Goal: Task Accomplishment & Management: Manage account settings

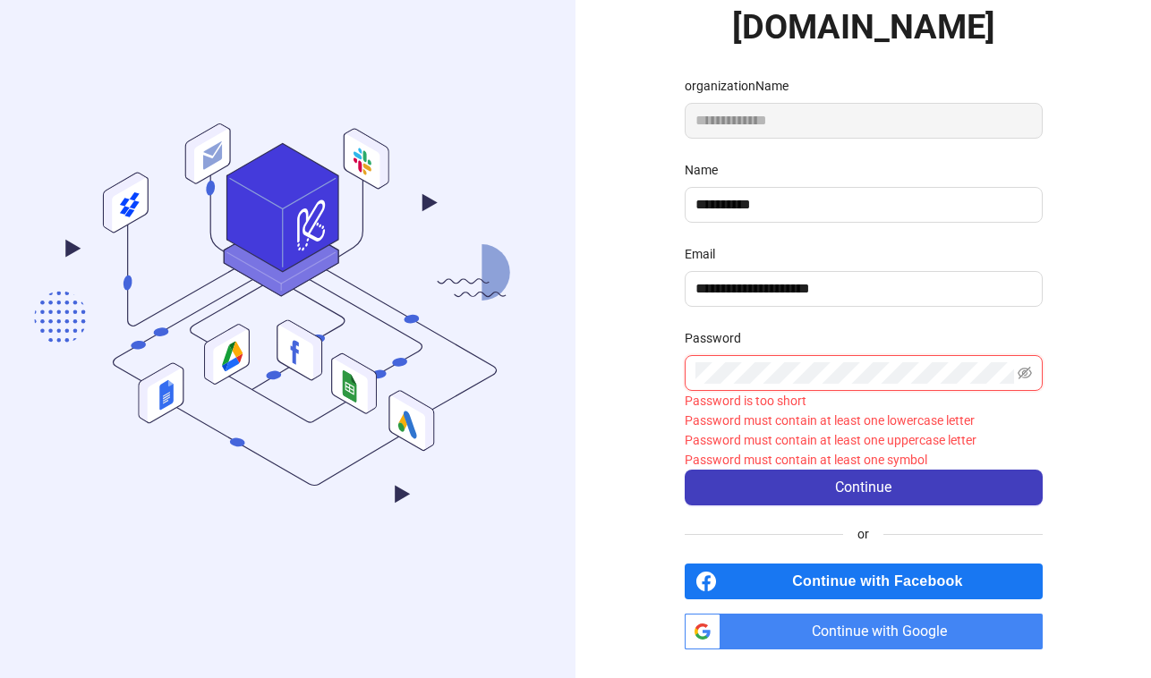
scroll to position [164, 0]
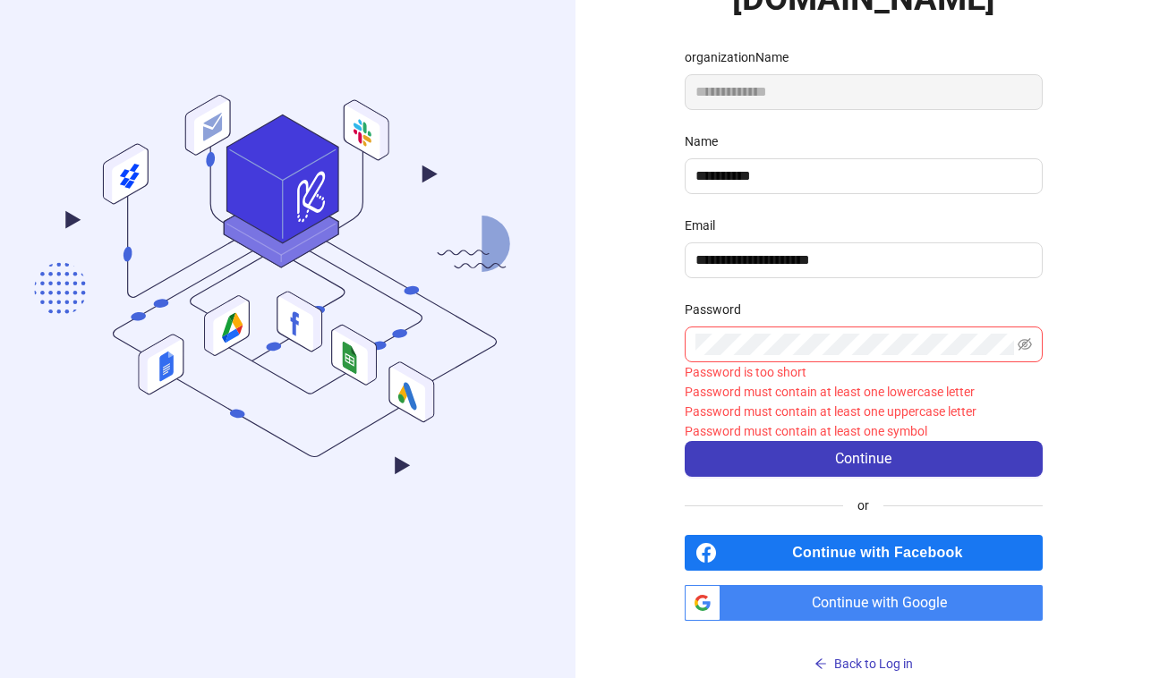
click at [868, 596] on span "Continue with Google" at bounding box center [884, 603] width 315 height 36
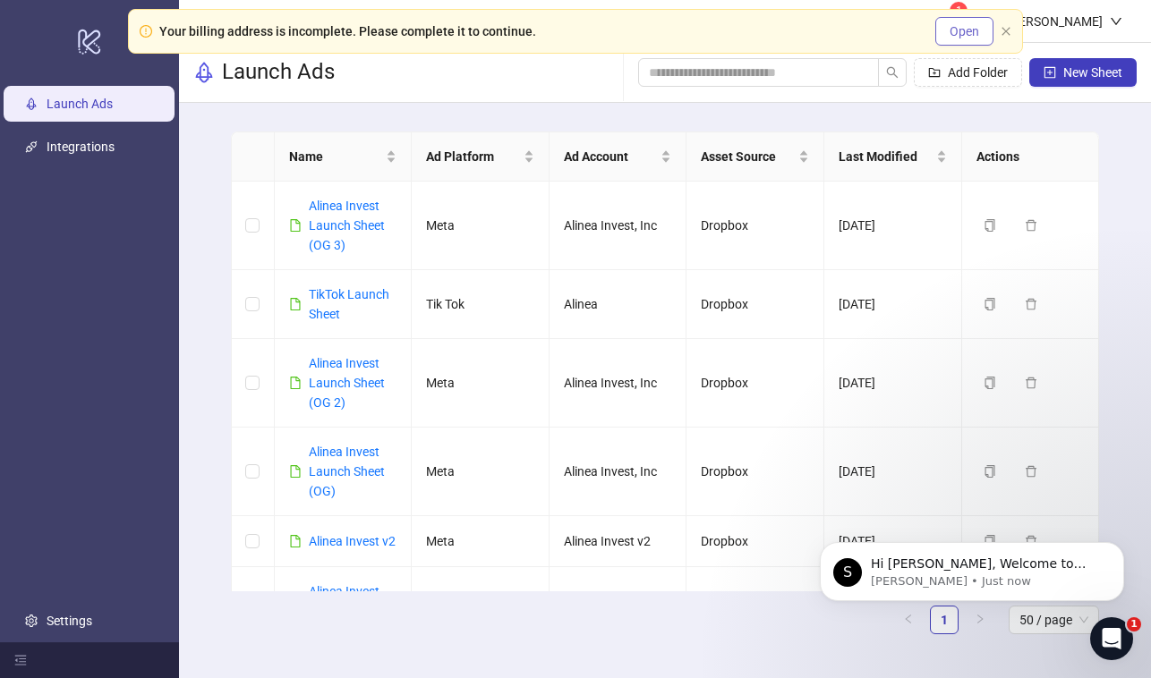
click at [952, 45] on button "Open" at bounding box center [964, 31] width 58 height 29
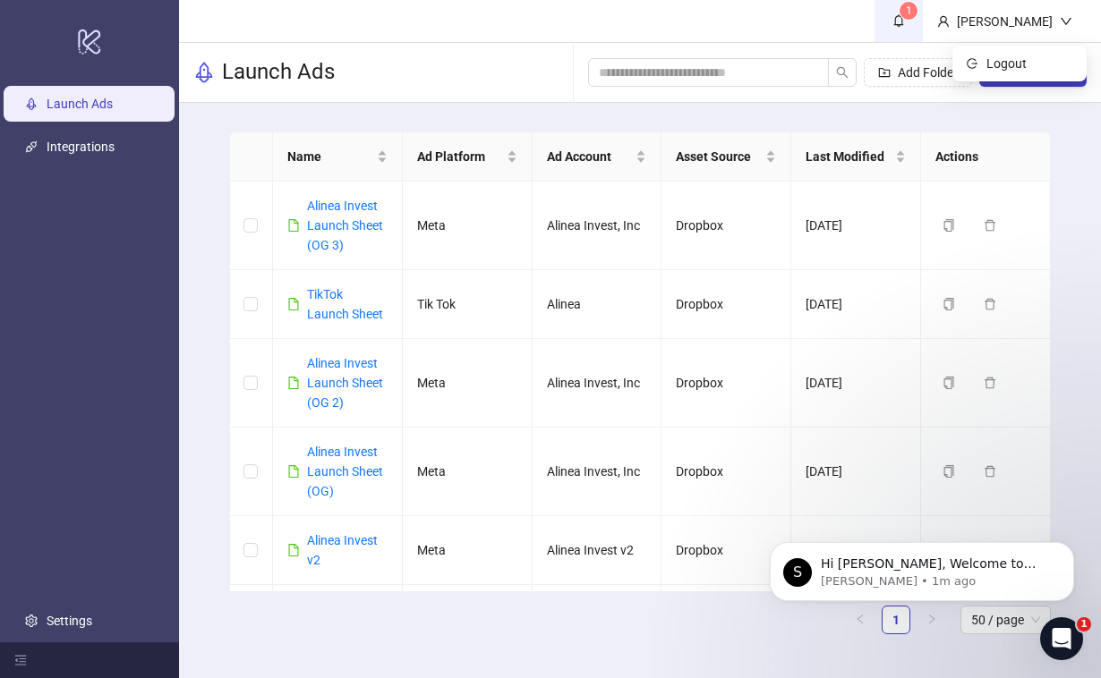
click at [747, 13] on sup "1" at bounding box center [908, 11] width 18 height 18
